Goal: Information Seeking & Learning: Learn about a topic

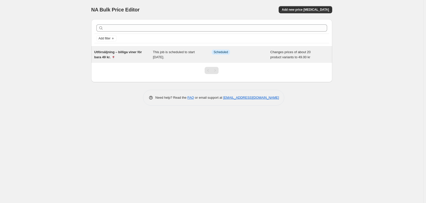
click at [133, 53] on span "Utförsäljning – billiga viner för bara 49 kr. 🍷" at bounding box center [118, 54] width 48 height 9
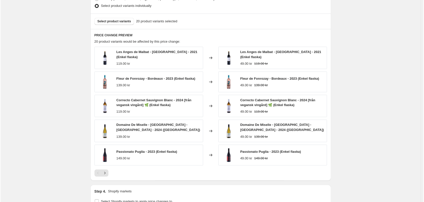
scroll to position [254, 0]
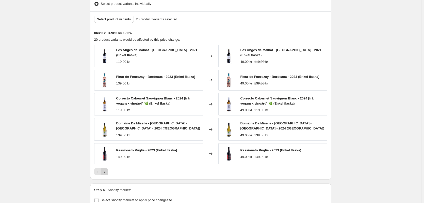
click at [107, 170] on icon "Next" at bounding box center [104, 171] width 5 height 5
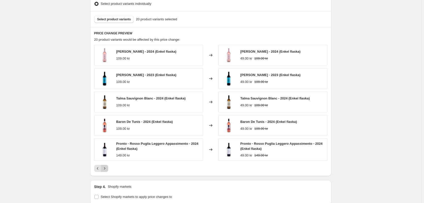
click at [107, 170] on icon "Next" at bounding box center [104, 168] width 5 height 5
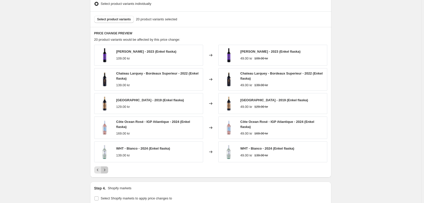
click at [105, 172] on icon "Next" at bounding box center [104, 169] width 5 height 5
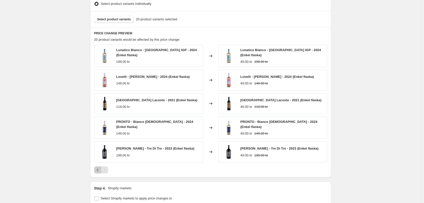
click at [96, 169] on button "Previous" at bounding box center [97, 169] width 7 height 7
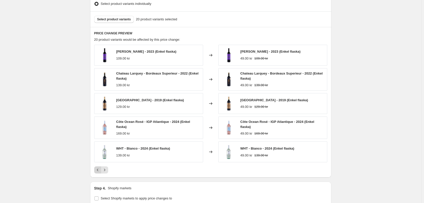
click at [98, 171] on icon "Previous" at bounding box center [97, 169] width 5 height 5
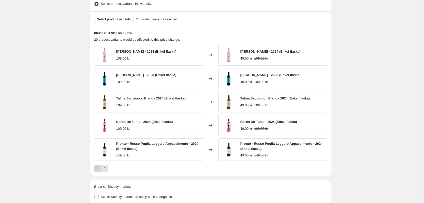
click at [97, 169] on icon "Previous" at bounding box center [97, 168] width 5 height 5
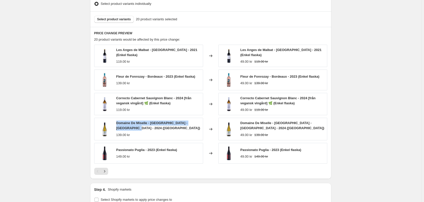
drag, startPoint x: 119, startPoint y: 121, endPoint x: 126, endPoint y: 129, distance: 10.8
click at [126, 129] on div "Domaine De Miselle - [GEOGRAPHIC_DATA] - [GEOGRAPHIC_DATA] - 2024 ([GEOGRAPHIC_…" at bounding box center [158, 126] width 84 height 10
copy span "Domaine De Miselle - [GEOGRAPHIC_DATA] - [GEOGRAPHIC_DATA] - 2024"
click at [171, 148] on span "Passionato Puglia - 2023 (Enkel flaska)" at bounding box center [146, 150] width 61 height 4
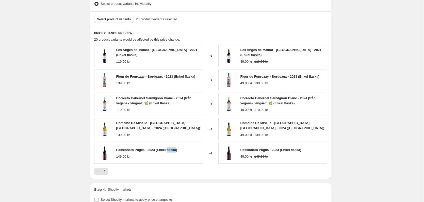
copy span "flaska"
click at [376, 102] on div "Utförsäljning – billiga viner för bara 49 kr. 🍷. This page is ready Utförsäljni…" at bounding box center [210, 59] width 421 height 627
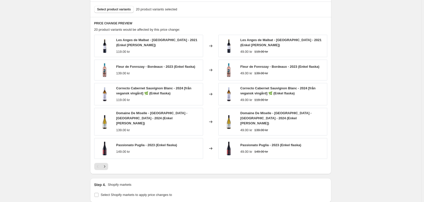
scroll to position [245, 0]
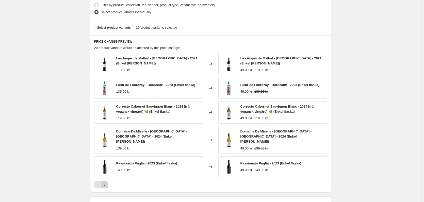
click at [107, 182] on icon "Next" at bounding box center [104, 184] width 5 height 5
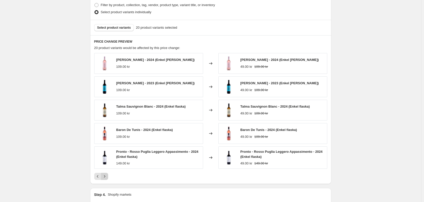
click at [107, 179] on icon "Next" at bounding box center [104, 176] width 5 height 5
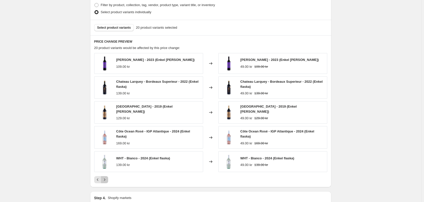
click at [107, 179] on icon "Next" at bounding box center [104, 179] width 5 height 5
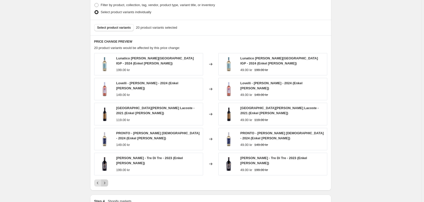
click at [107, 179] on div "PRICE CHANGE PREVIEW 20 product variants would be affected by this price change…" at bounding box center [210, 112] width 241 height 155
